Goal: Task Accomplishment & Management: Manage account settings

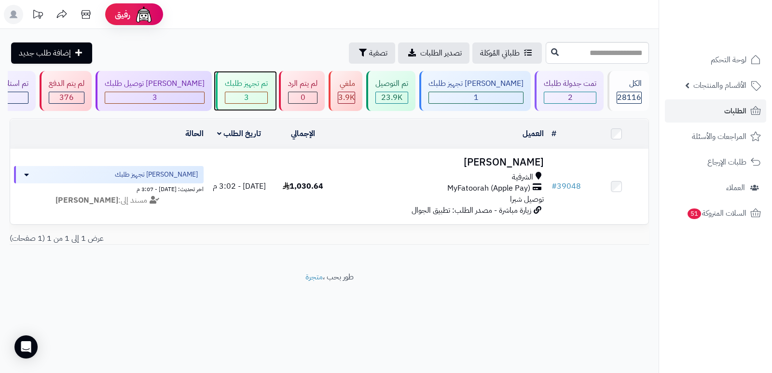
click at [258, 86] on div "تم تجهيز طلبك" at bounding box center [246, 83] width 43 height 11
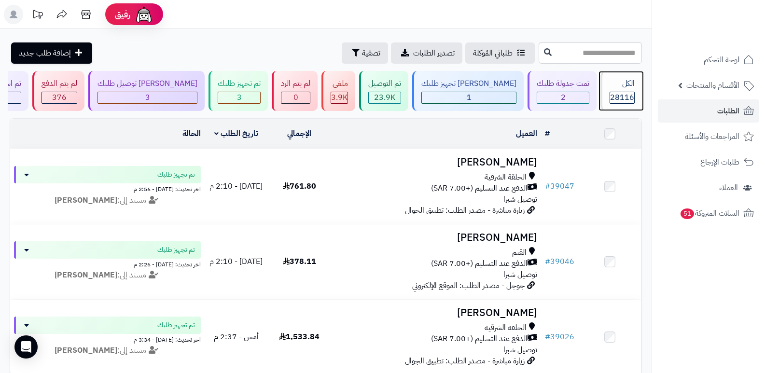
click at [623, 96] on span "28116" at bounding box center [622, 98] width 24 height 12
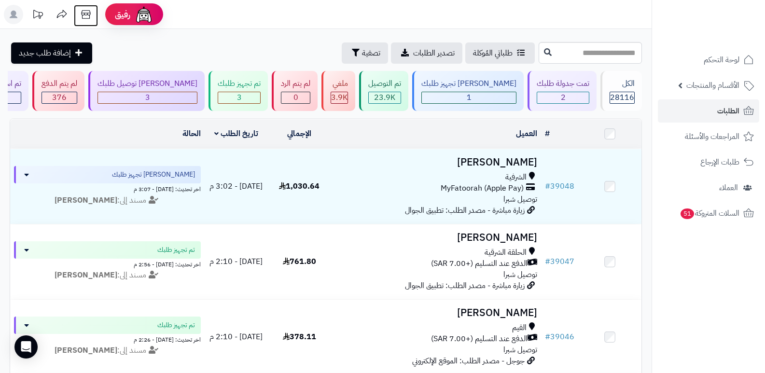
click at [80, 13] on icon at bounding box center [85, 14] width 19 height 19
click at [614, 92] on span "28116" at bounding box center [622, 98] width 24 height 12
click at [632, 88] on div "الكل" at bounding box center [621, 83] width 25 height 11
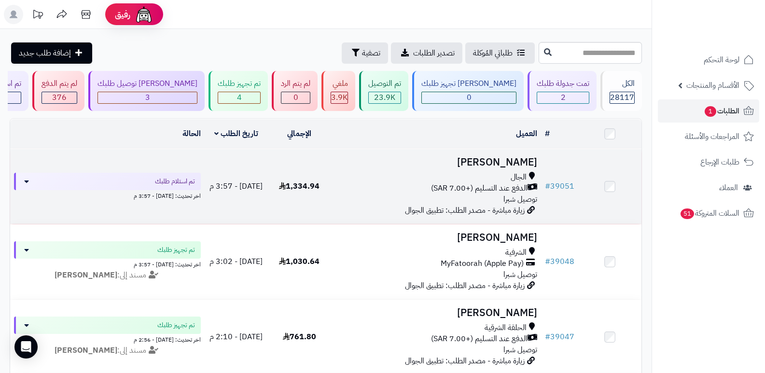
click at [515, 164] on h3 "نايف الحارثي" at bounding box center [436, 162] width 203 height 11
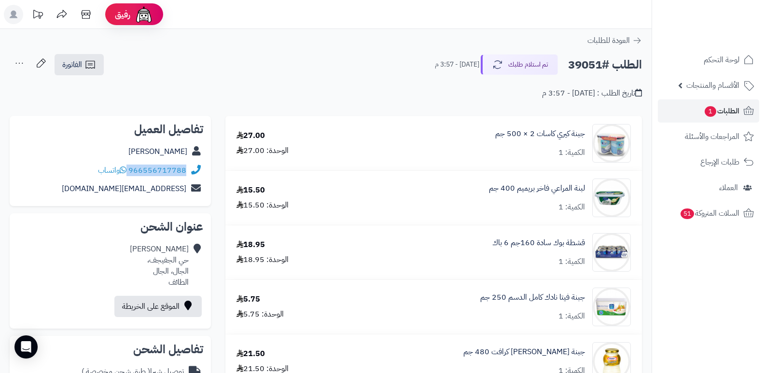
drag, startPoint x: 129, startPoint y: 170, endPoint x: 189, endPoint y: 168, distance: 59.8
click at [189, 168] on div "966556717788 واتساب" at bounding box center [110, 170] width 186 height 19
copy div "966556717788"
click at [736, 291] on nav "لوحة التحكم الأقسام والمنتجات المنتجات الأقسام الماركات مواصفات المنتجات مواصفا…" at bounding box center [707, 198] width 113 height 373
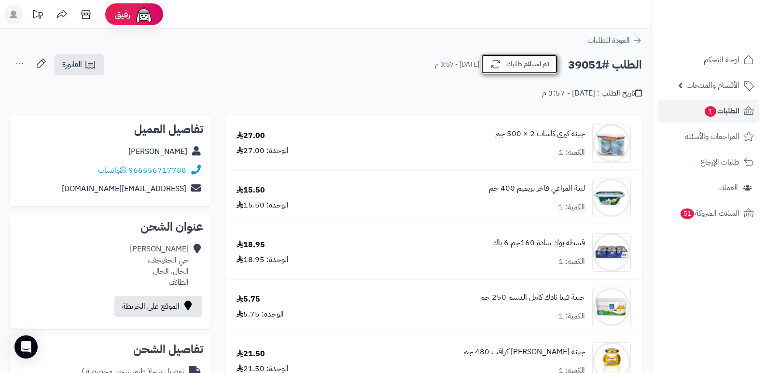
click at [534, 57] on button "تم استلام طلبك" at bounding box center [518, 64] width 77 height 20
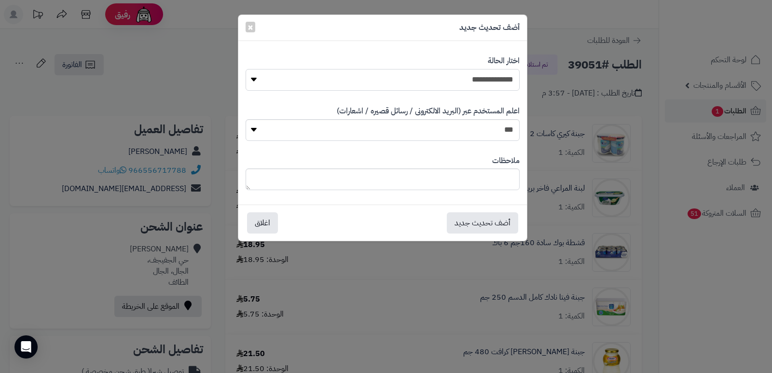
click at [504, 82] on select "**********" at bounding box center [383, 80] width 274 height 22
select select "*"
click at [246, 69] on select "**********" at bounding box center [383, 80] width 274 height 22
click at [488, 181] on textarea at bounding box center [383, 179] width 274 height 22
type textarea "****"
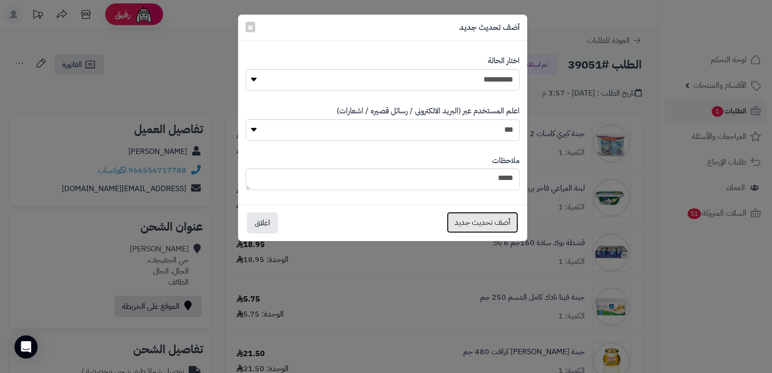
click at [473, 219] on button "أضف تحديث جديد" at bounding box center [482, 222] width 71 height 21
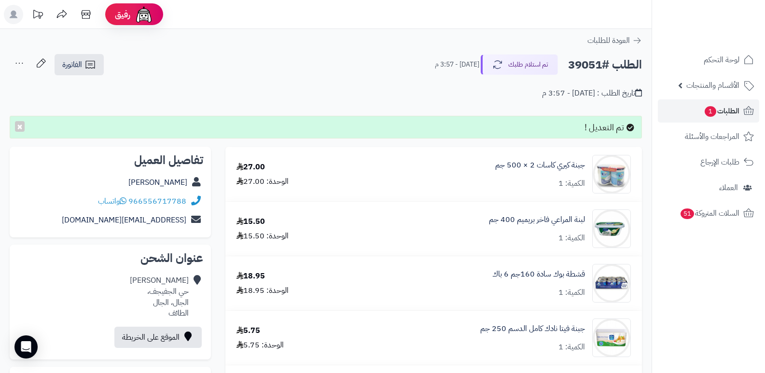
click at [14, 63] on icon at bounding box center [19, 63] width 19 height 19
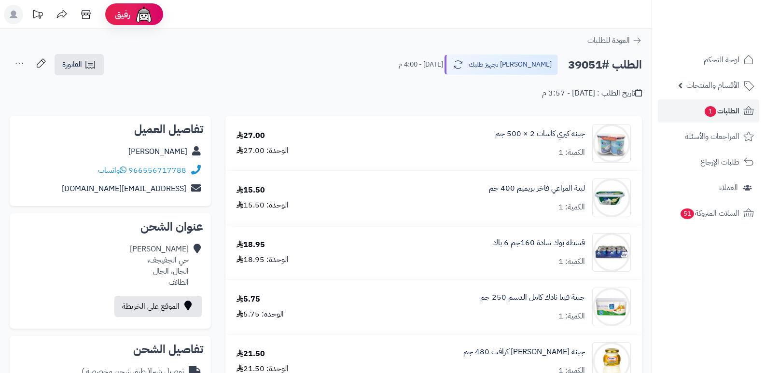
click at [20, 62] on icon at bounding box center [19, 63] width 19 height 19
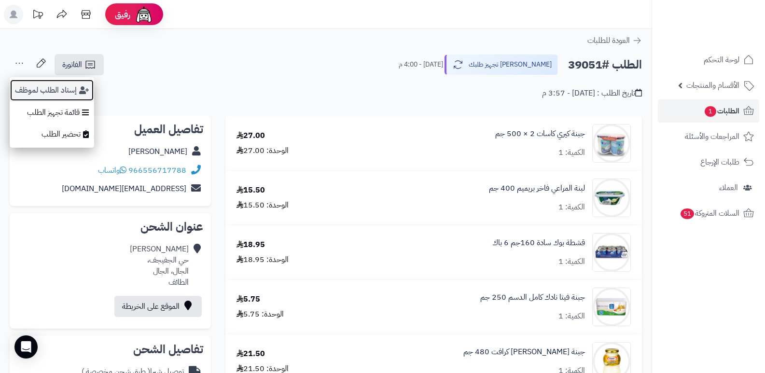
click at [23, 91] on button "إسناد الطلب لموظف" at bounding box center [52, 90] width 84 height 22
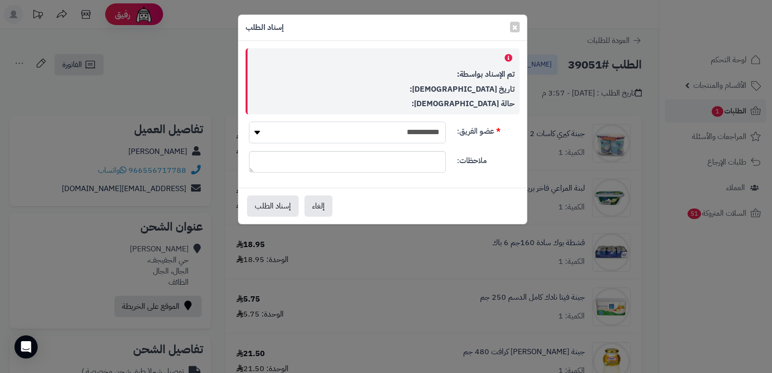
click at [368, 142] on select "**********" at bounding box center [347, 133] width 197 height 22
select select "**"
click at [249, 122] on select "**********" at bounding box center [347, 133] width 197 height 22
click at [266, 203] on button "إسناد الطلب" at bounding box center [273, 205] width 52 height 21
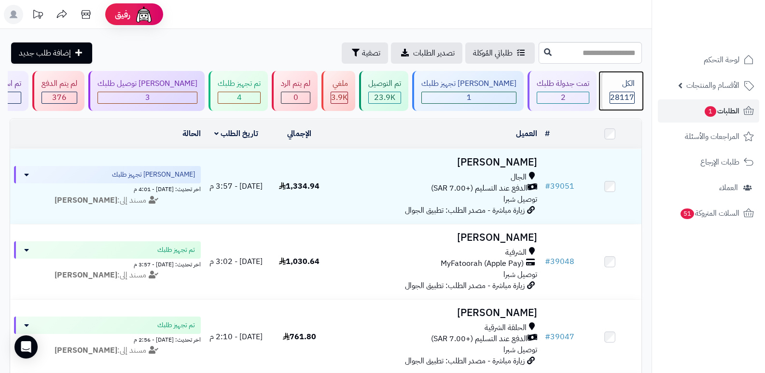
click at [635, 78] on div "الكل 28117" at bounding box center [620, 91] width 41 height 40
click at [622, 101] on span "28117" at bounding box center [622, 98] width 24 height 12
click at [622, 85] on div "الكل" at bounding box center [621, 83] width 25 height 11
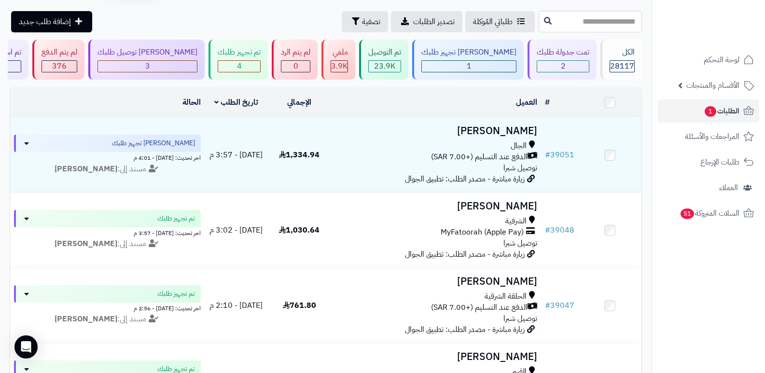
scroll to position [48, 0]
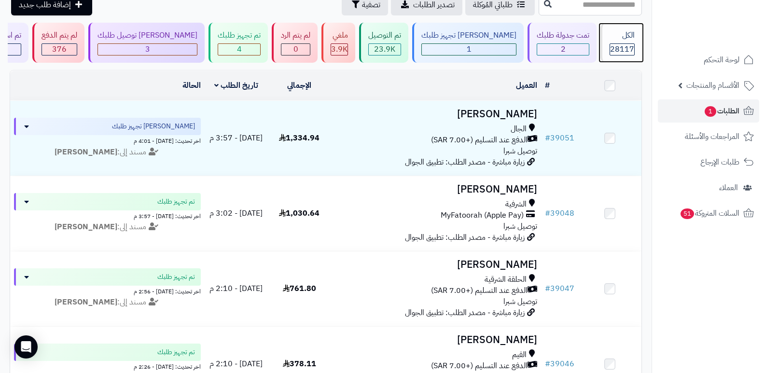
click at [610, 38] on div "الكل" at bounding box center [621, 35] width 25 height 11
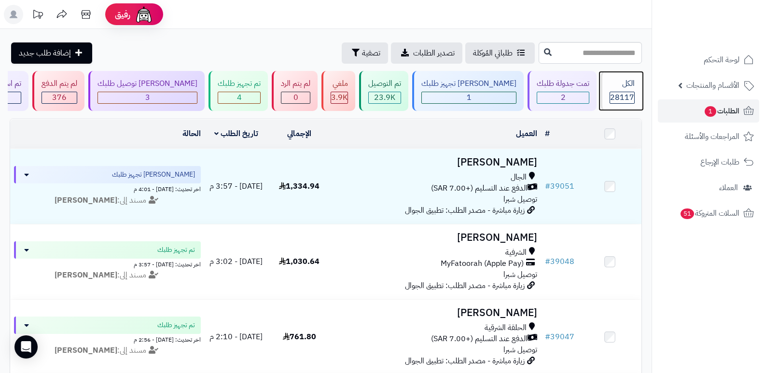
click at [611, 89] on div "الكل" at bounding box center [621, 83] width 25 height 11
click at [631, 90] on div "الكل 28117" at bounding box center [620, 91] width 41 height 40
click at [610, 96] on div "28117" at bounding box center [622, 97] width 24 height 11
click at [613, 98] on span "28117" at bounding box center [622, 98] width 24 height 12
click at [623, 90] on div "الكل 28117" at bounding box center [620, 91] width 41 height 40
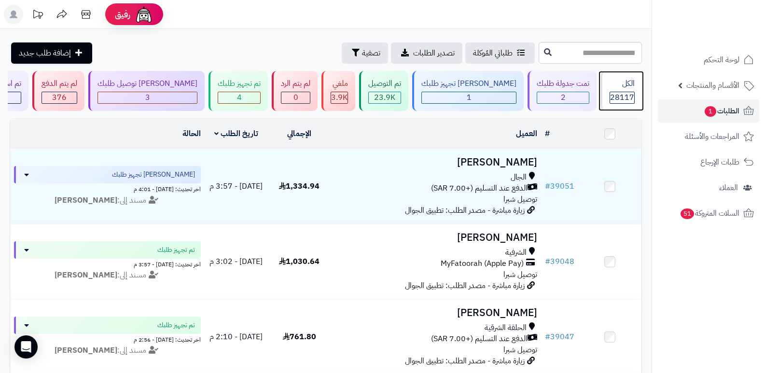
click at [618, 81] on div "الكل" at bounding box center [621, 83] width 25 height 11
click at [618, 84] on div "الكل" at bounding box center [621, 83] width 25 height 11
click at [88, 13] on icon at bounding box center [85, 14] width 9 height 9
click at [604, 83] on div "الكل 28117" at bounding box center [620, 91] width 41 height 40
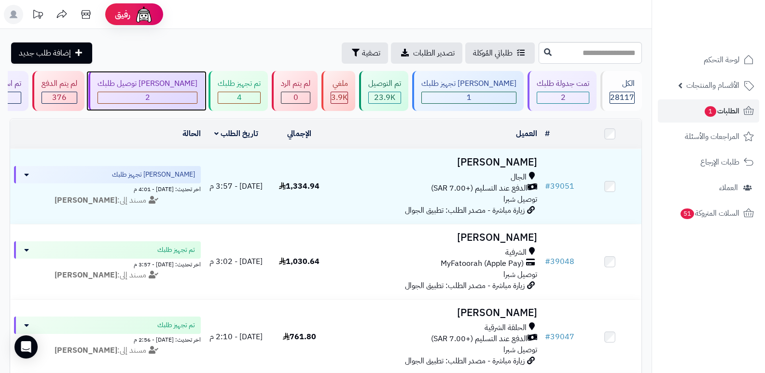
click at [150, 94] on span "2" at bounding box center [147, 98] width 5 height 12
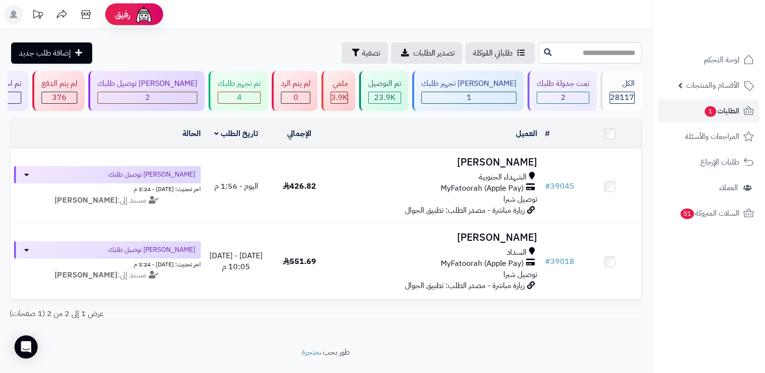
click at [686, 324] on nav "لوحة التحكم الأقسام والمنتجات المنتجات الأقسام الماركات مواصفات المنتجات مواصفا…" at bounding box center [707, 198] width 113 height 373
click at [81, 15] on icon at bounding box center [85, 14] width 19 height 19
click at [617, 89] on div "الكل" at bounding box center [621, 83] width 25 height 11
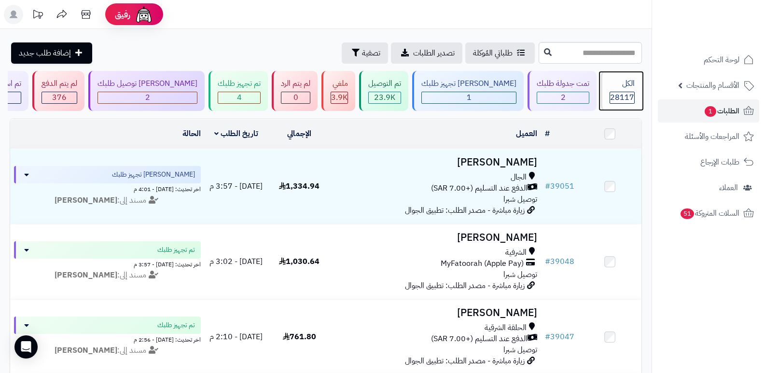
click at [628, 89] on div "الكل" at bounding box center [621, 83] width 25 height 11
click at [628, 94] on span "28117" at bounding box center [622, 98] width 24 height 12
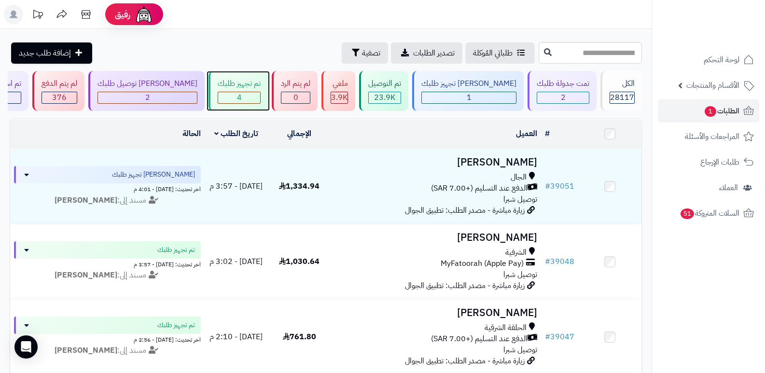
click at [260, 84] on div "تم تجهيز طلبك" at bounding box center [239, 83] width 43 height 11
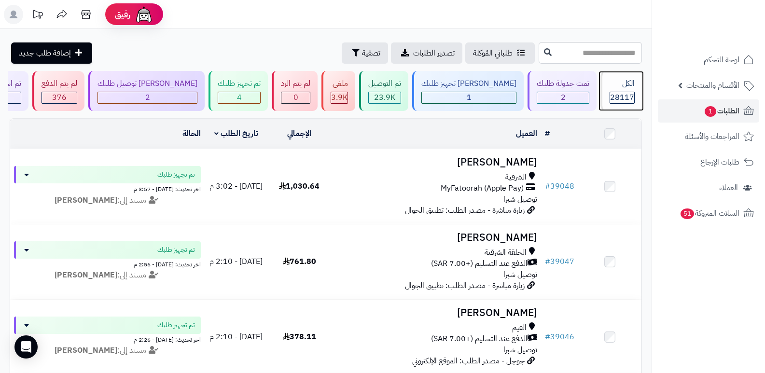
click at [621, 89] on div "الكل" at bounding box center [621, 83] width 25 height 11
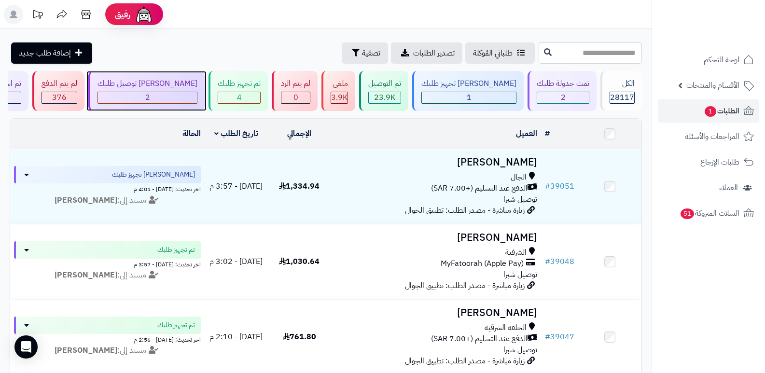
click at [171, 96] on div "2" at bounding box center [147, 97] width 99 height 11
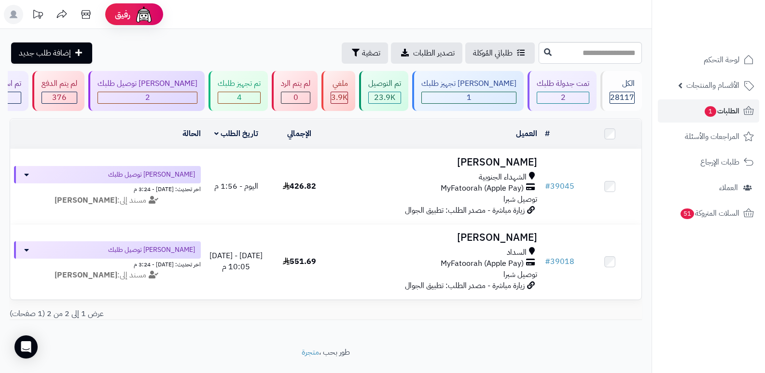
click at [642, 259] on div "# المحدد: 0 العميل الاجراءات تحديث حالة الطلبات تحضير الطلبات إصدار بوليصة الشح…" at bounding box center [325, 222] width 646 height 209
click at [627, 82] on div "الكل" at bounding box center [621, 83] width 25 height 11
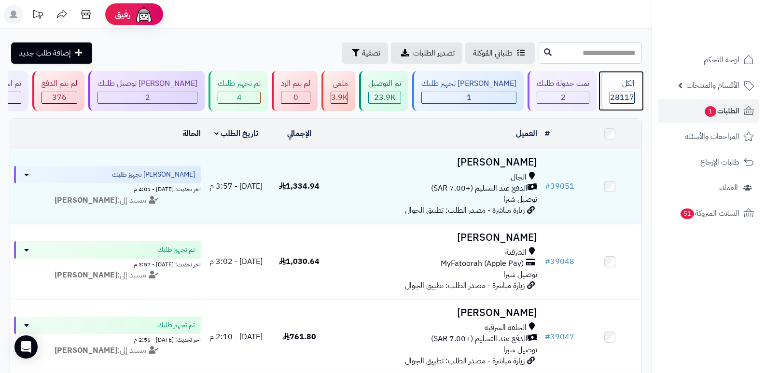
click at [618, 87] on div "الكل" at bounding box center [621, 83] width 25 height 11
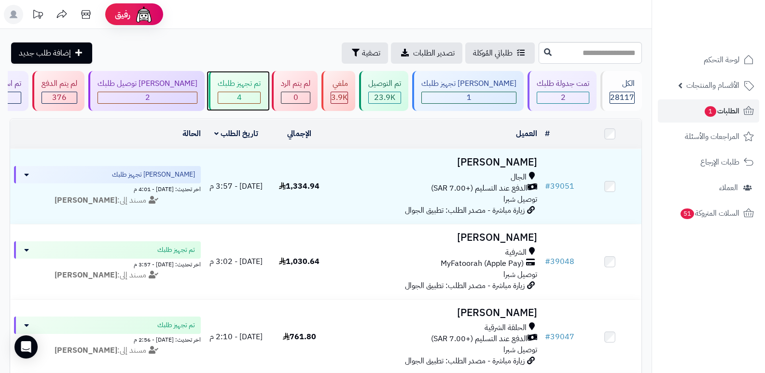
click at [260, 95] on div "4" at bounding box center [239, 97] width 42 height 11
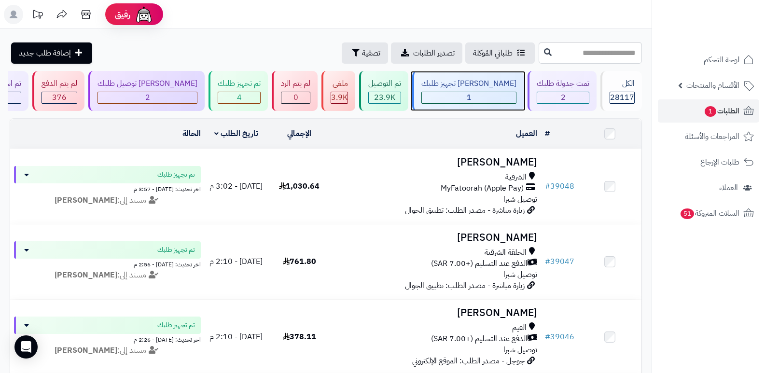
click at [471, 93] on span "1" at bounding box center [468, 98] width 5 height 12
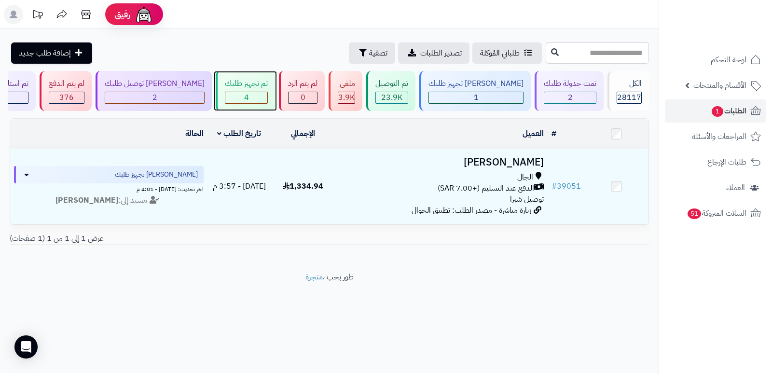
click at [233, 85] on div "تم تجهيز طلبك" at bounding box center [246, 83] width 43 height 11
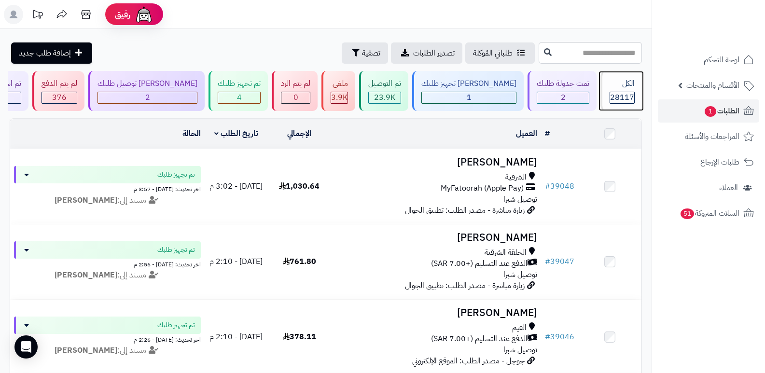
click at [635, 91] on div "الكل 28117" at bounding box center [620, 91] width 41 height 40
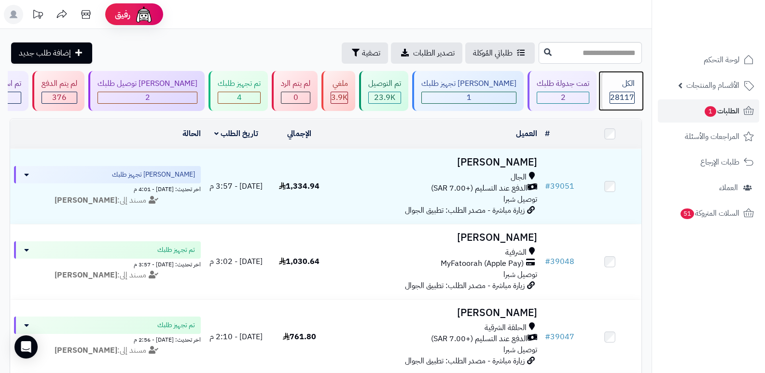
click at [615, 83] on div "الكل" at bounding box center [621, 83] width 25 height 11
click at [616, 94] on span "28117" at bounding box center [622, 98] width 24 height 12
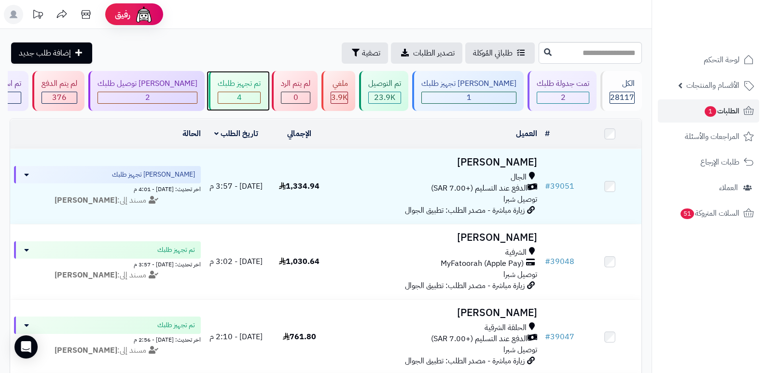
click at [248, 88] on div "تم تجهيز طلبك" at bounding box center [239, 83] width 43 height 11
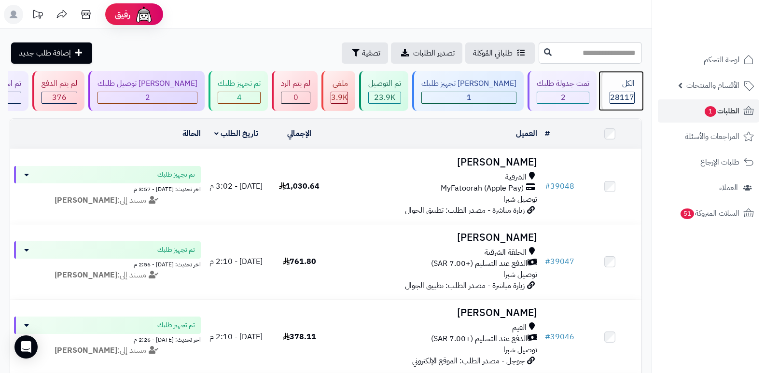
click at [610, 86] on div "الكل" at bounding box center [621, 83] width 25 height 11
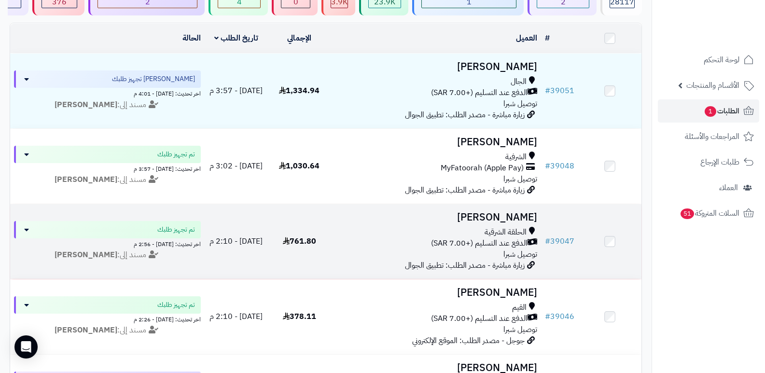
scroll to position [96, 0]
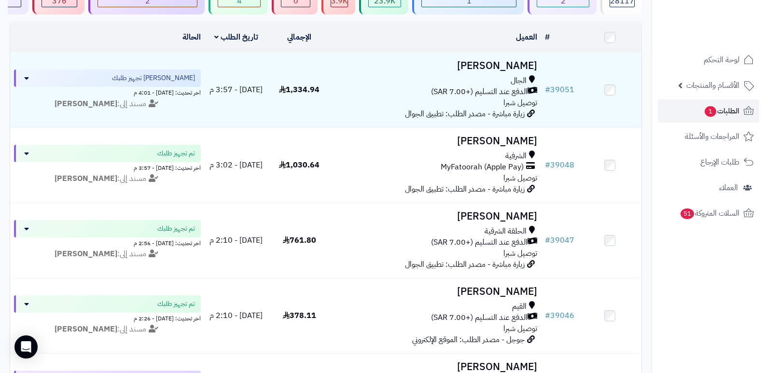
click at [719, 296] on nav "لوحة التحكم الأقسام والمنتجات المنتجات الأقسام الماركات مواصفات المنتجات مواصفا…" at bounding box center [707, 198] width 113 height 373
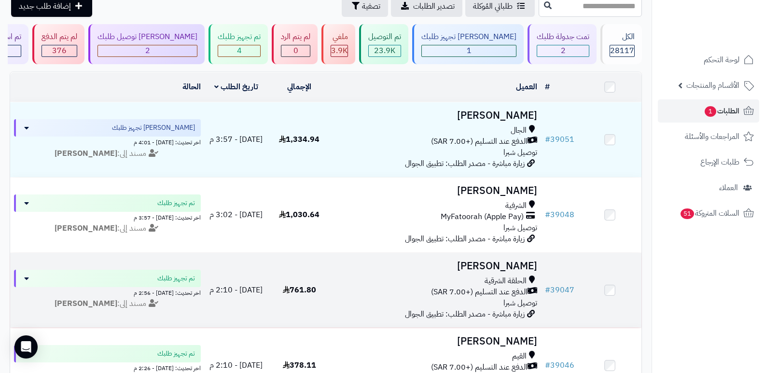
scroll to position [0, 0]
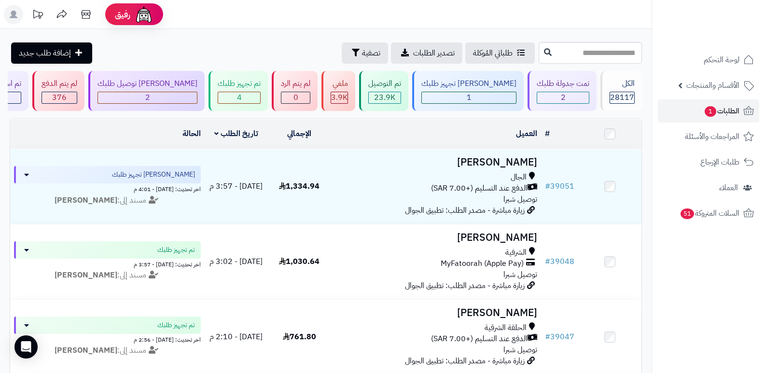
click at [743, 308] on nav "لوحة التحكم الأقسام والمنتجات المنتجات الأقسام الماركات مواصفات المنتجات مواصفا…" at bounding box center [707, 198] width 113 height 373
click at [611, 82] on div "الكل" at bounding box center [621, 83] width 25 height 11
click at [11, 15] on rect at bounding box center [13, 14] width 19 height 19
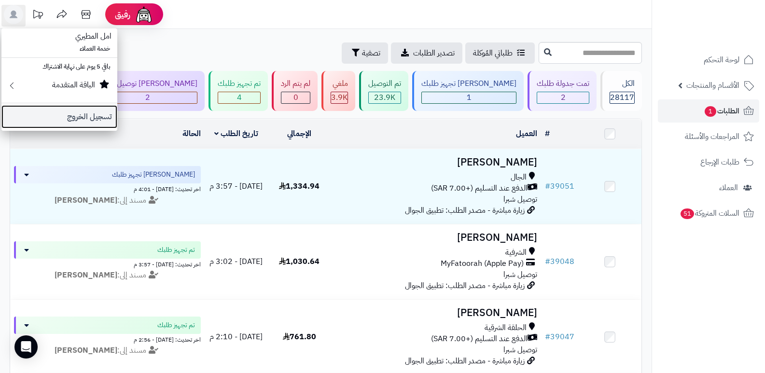
click at [107, 114] on link "تسجيل الخروج" at bounding box center [59, 116] width 116 height 23
